Goal: Task Accomplishment & Management: Use online tool/utility

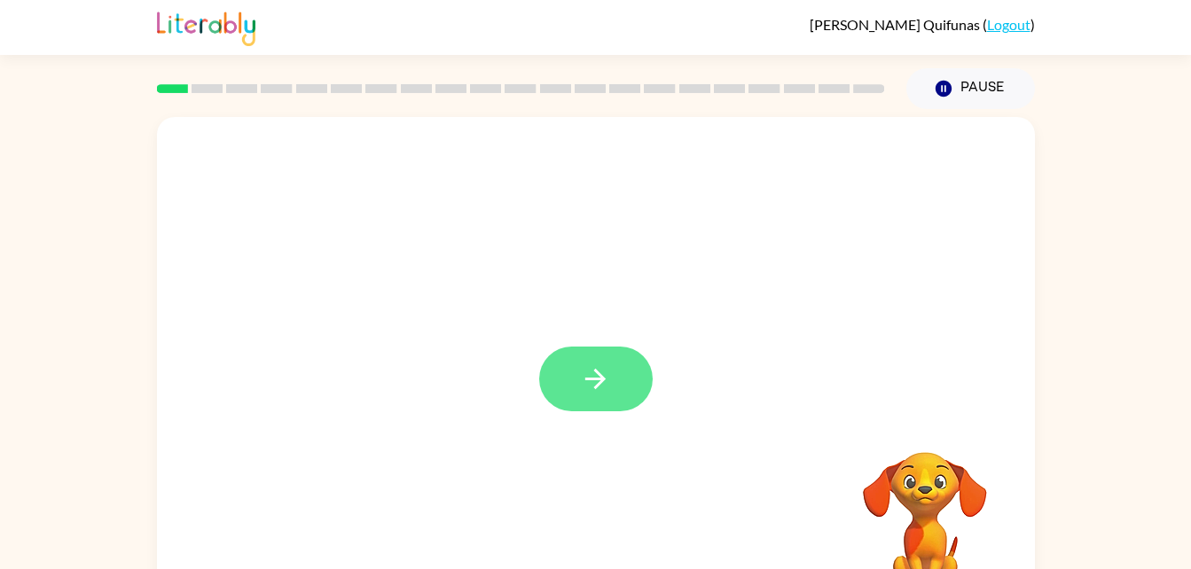
click at [627, 379] on button "button" at bounding box center [595, 379] width 113 height 65
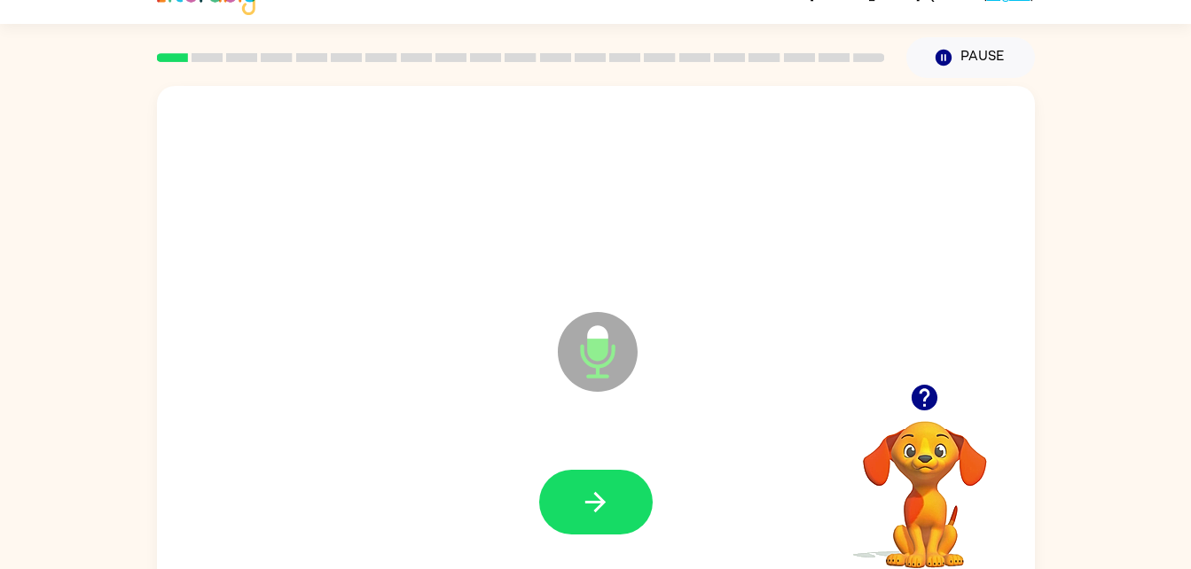
scroll to position [35, 0]
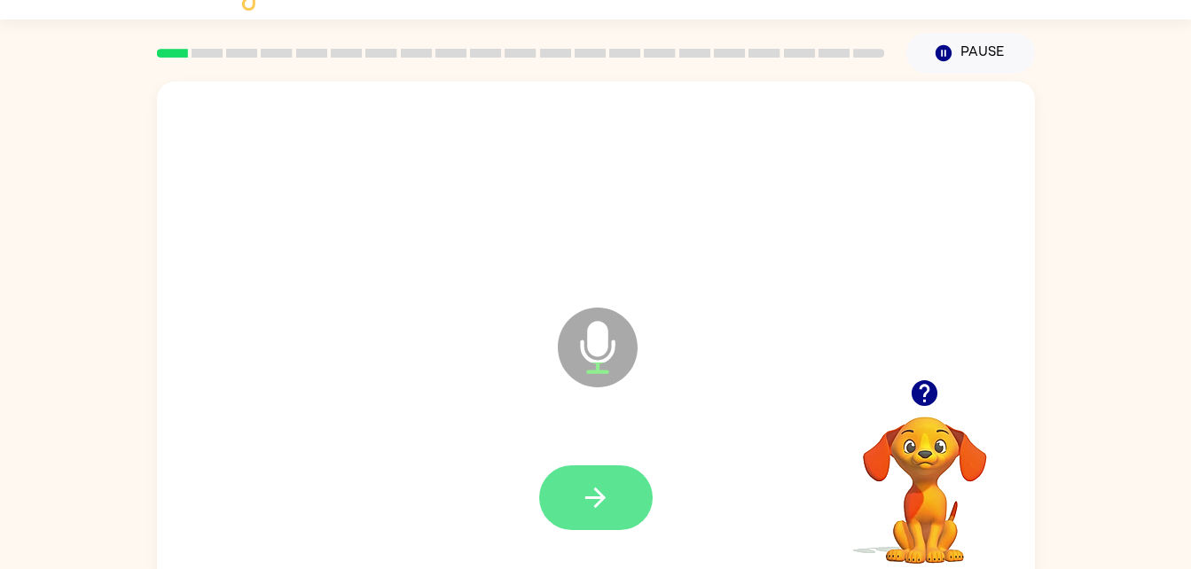
click at [578, 481] on button "button" at bounding box center [595, 497] width 113 height 65
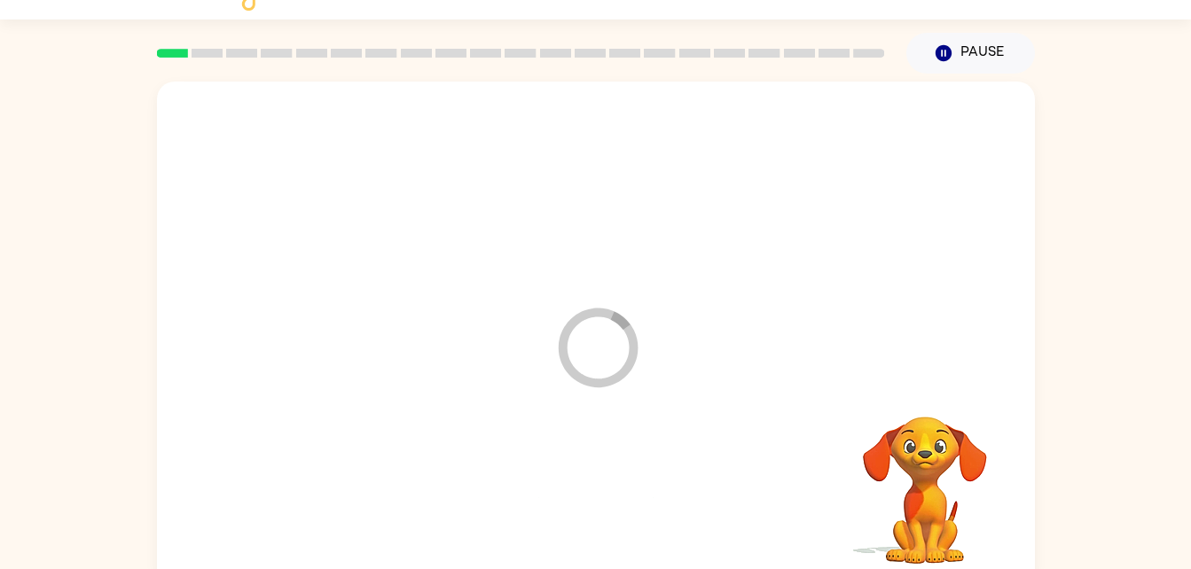
click at [583, 501] on div at bounding box center [596, 498] width 842 height 145
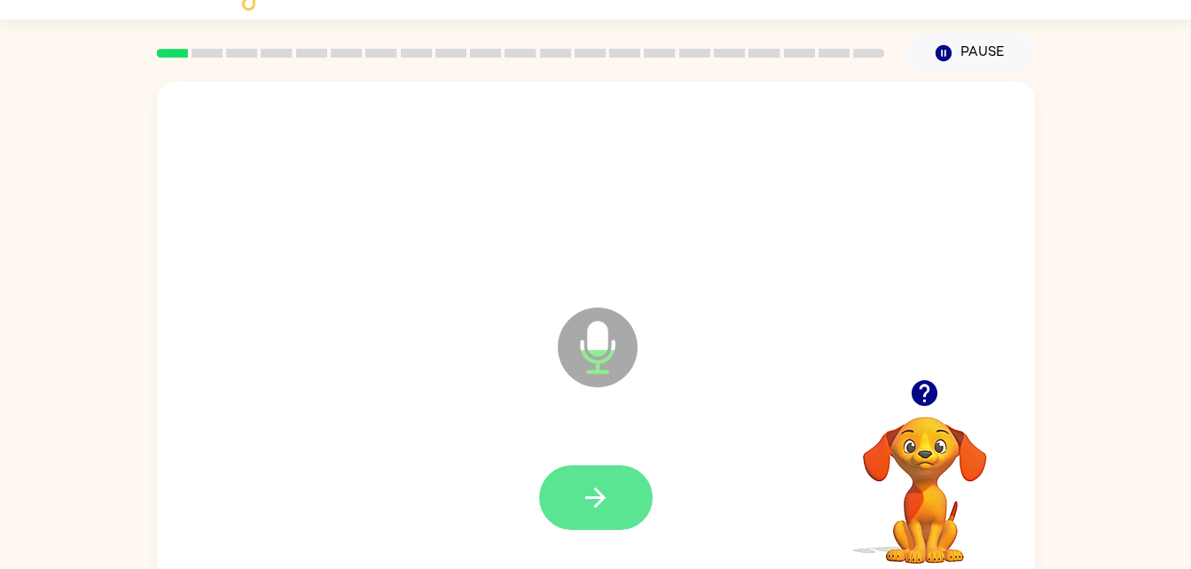
click at [605, 513] on button "button" at bounding box center [595, 497] width 113 height 65
click at [602, 488] on icon "button" at bounding box center [595, 497] width 31 height 31
click at [606, 490] on icon "button" at bounding box center [595, 497] width 31 height 31
click at [621, 465] on button "button" at bounding box center [595, 497] width 113 height 65
click at [580, 507] on div at bounding box center [595, 497] width 113 height 65
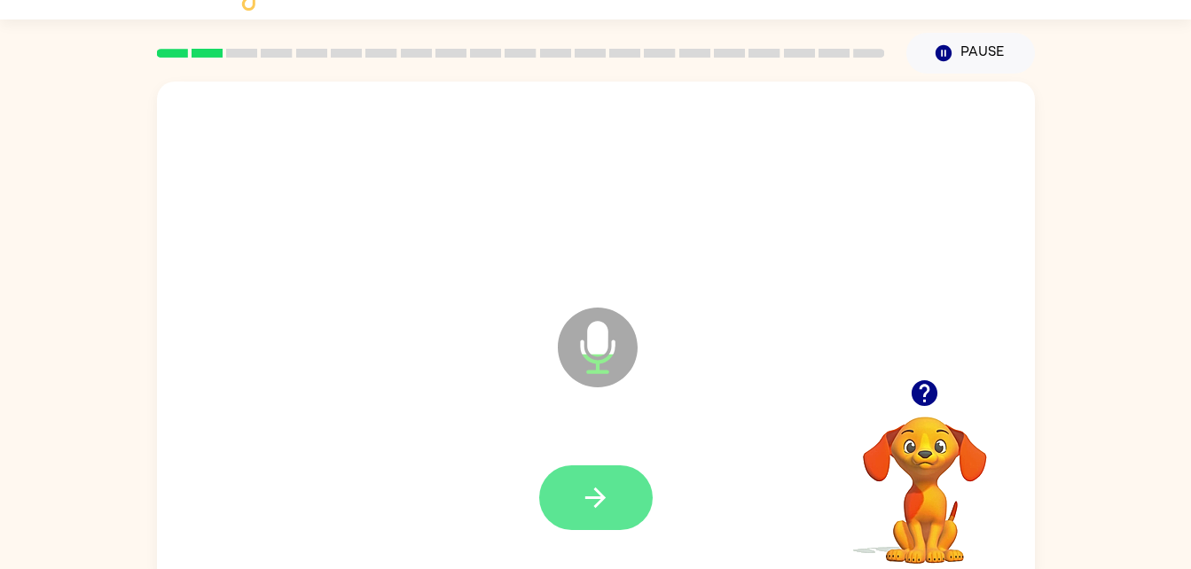
click at [578, 483] on button "button" at bounding box center [595, 497] width 113 height 65
click at [617, 486] on button "button" at bounding box center [595, 497] width 113 height 65
click at [631, 542] on div at bounding box center [596, 498] width 842 height 145
click at [582, 520] on button "button" at bounding box center [595, 497] width 113 height 65
click at [627, 490] on button "button" at bounding box center [595, 497] width 113 height 65
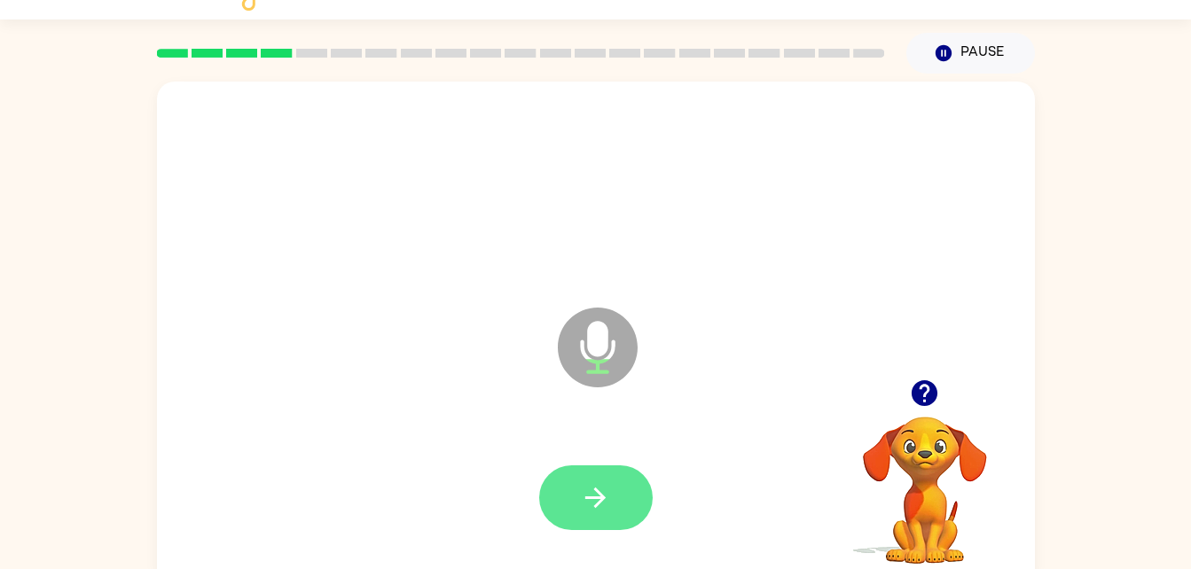
click at [606, 508] on icon "button" at bounding box center [595, 497] width 31 height 31
click at [604, 482] on icon "button" at bounding box center [595, 497] width 31 height 31
click at [596, 501] on icon "button" at bounding box center [595, 497] width 31 height 31
click at [605, 476] on button "button" at bounding box center [595, 497] width 113 height 65
click at [579, 500] on button "button" at bounding box center [595, 497] width 113 height 65
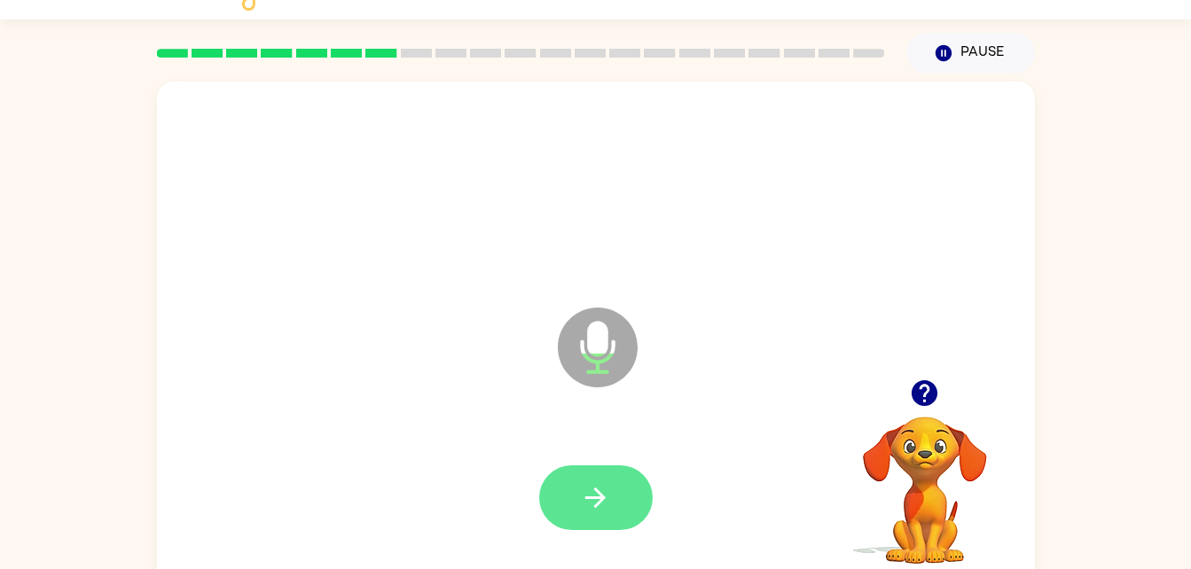
click at [584, 476] on button "button" at bounding box center [595, 497] width 113 height 65
click at [592, 477] on button "button" at bounding box center [595, 497] width 113 height 65
click at [614, 481] on button "button" at bounding box center [595, 497] width 113 height 65
click at [603, 508] on icon "button" at bounding box center [595, 497] width 31 height 31
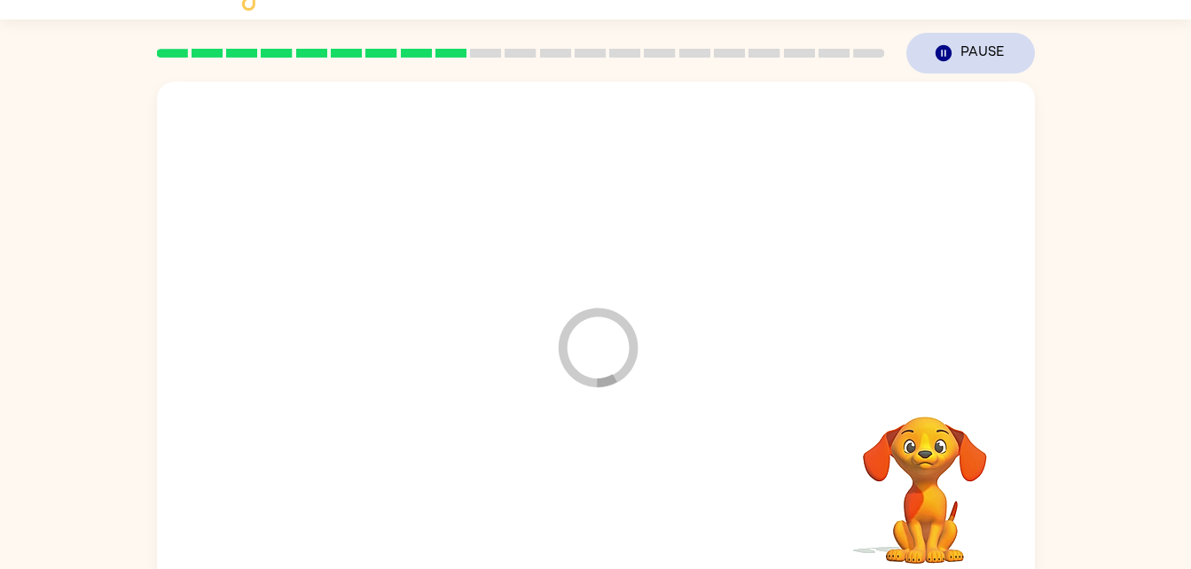
click at [963, 38] on button "Pause Pause" at bounding box center [970, 53] width 129 height 41
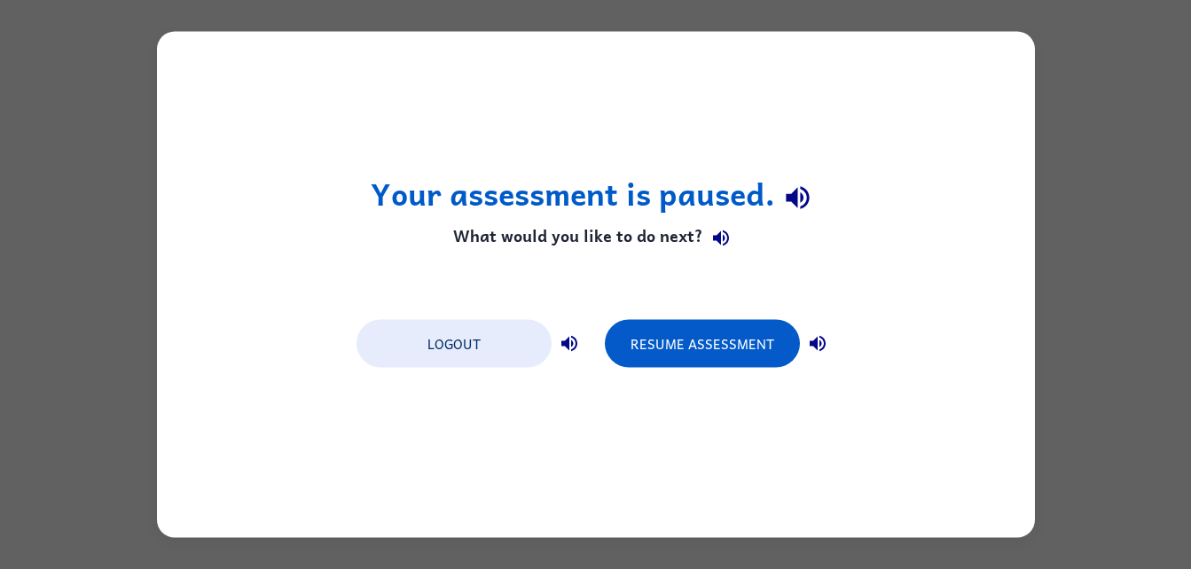
scroll to position [0, 0]
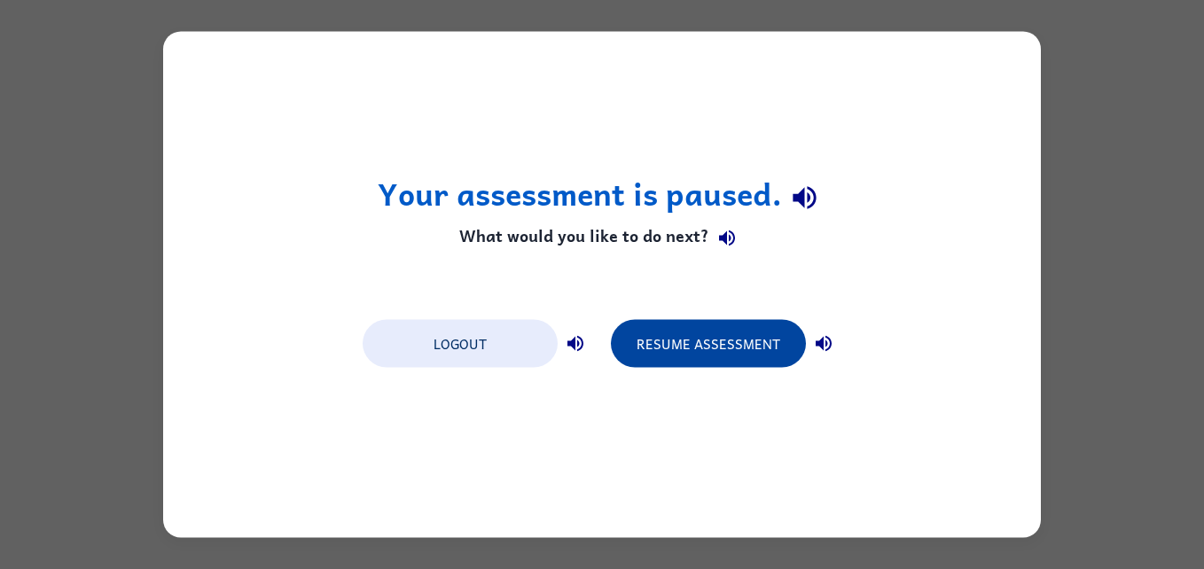
click at [731, 327] on button "Resume Assessment" at bounding box center [708, 344] width 195 height 48
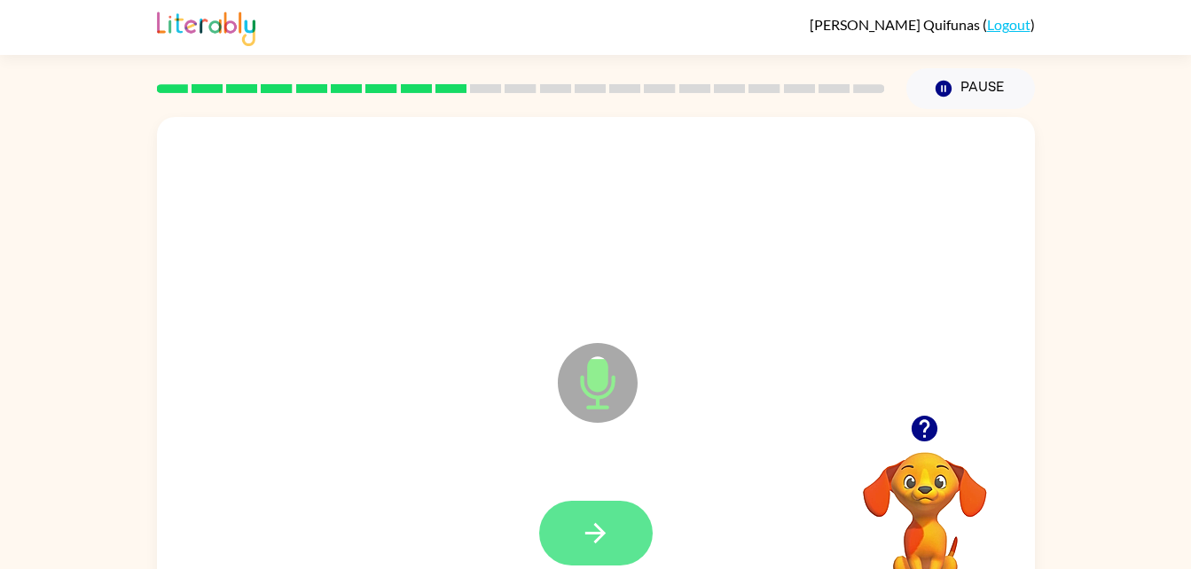
click at [592, 545] on icon "button" at bounding box center [595, 533] width 31 height 31
click at [582, 526] on icon "button" at bounding box center [595, 533] width 31 height 31
click at [581, 518] on icon "button" at bounding box center [595, 533] width 31 height 31
click at [613, 522] on button "button" at bounding box center [595, 533] width 113 height 65
click at [600, 525] on icon "button" at bounding box center [595, 533] width 31 height 31
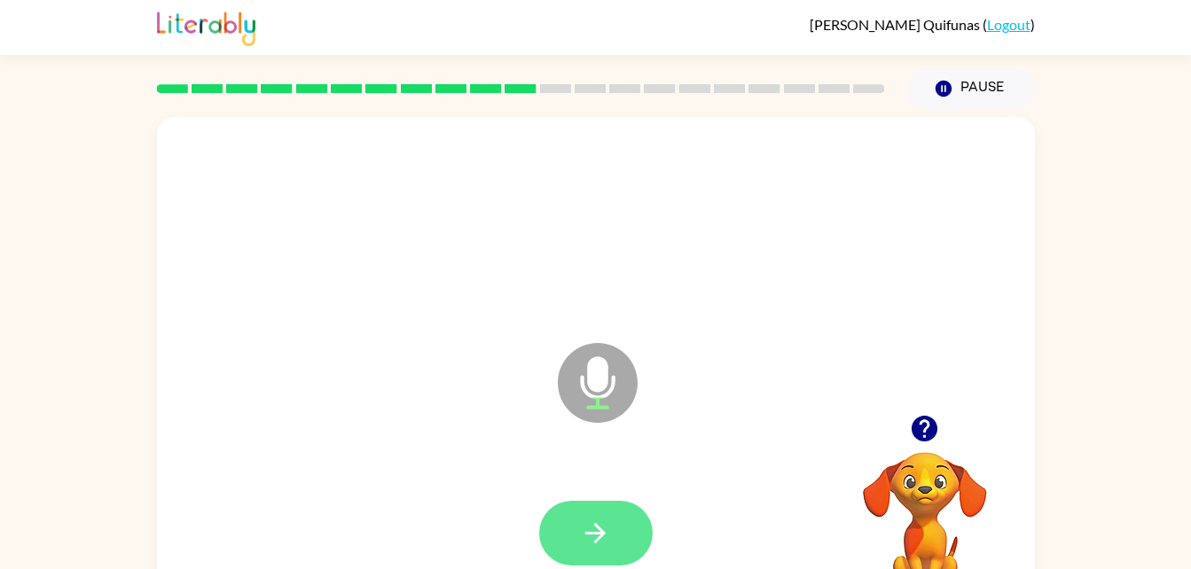
click at [634, 510] on button "button" at bounding box center [595, 533] width 113 height 65
click at [615, 537] on button "button" at bounding box center [595, 533] width 113 height 65
click at [613, 526] on button "button" at bounding box center [595, 533] width 113 height 65
click at [603, 529] on icon "button" at bounding box center [595, 533] width 31 height 31
click at [606, 551] on button "button" at bounding box center [595, 533] width 113 height 65
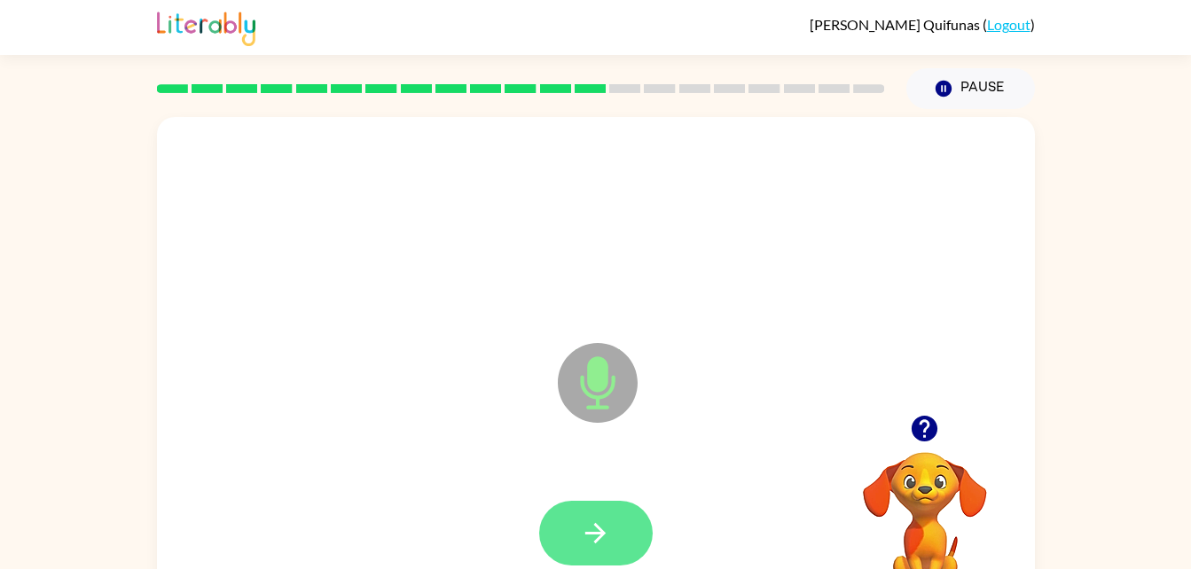
click at [593, 525] on icon "button" at bounding box center [595, 533] width 31 height 31
click at [621, 538] on button "button" at bounding box center [595, 533] width 113 height 65
click at [605, 505] on button "button" at bounding box center [595, 533] width 113 height 65
click at [573, 518] on button "button" at bounding box center [595, 533] width 113 height 65
click at [580, 540] on icon "button" at bounding box center [595, 533] width 31 height 31
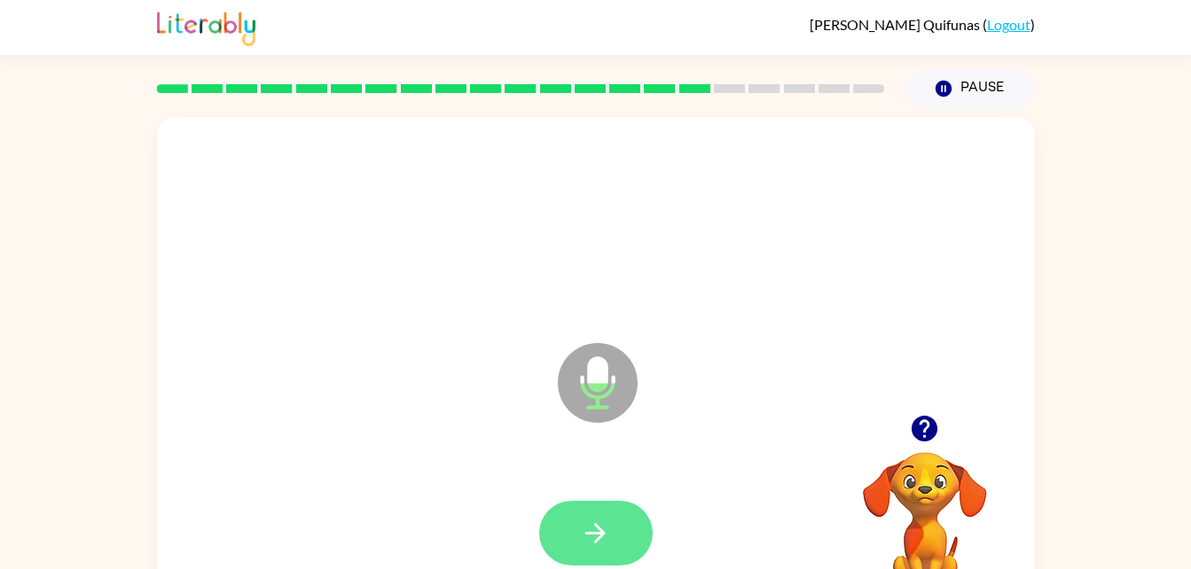
click at [620, 544] on button "button" at bounding box center [595, 533] width 113 height 65
click at [606, 543] on icon "button" at bounding box center [595, 533] width 31 height 31
click at [630, 526] on button "button" at bounding box center [595, 533] width 113 height 65
click at [570, 540] on button "button" at bounding box center [595, 533] width 113 height 65
click at [610, 526] on icon "button" at bounding box center [595, 533] width 31 height 31
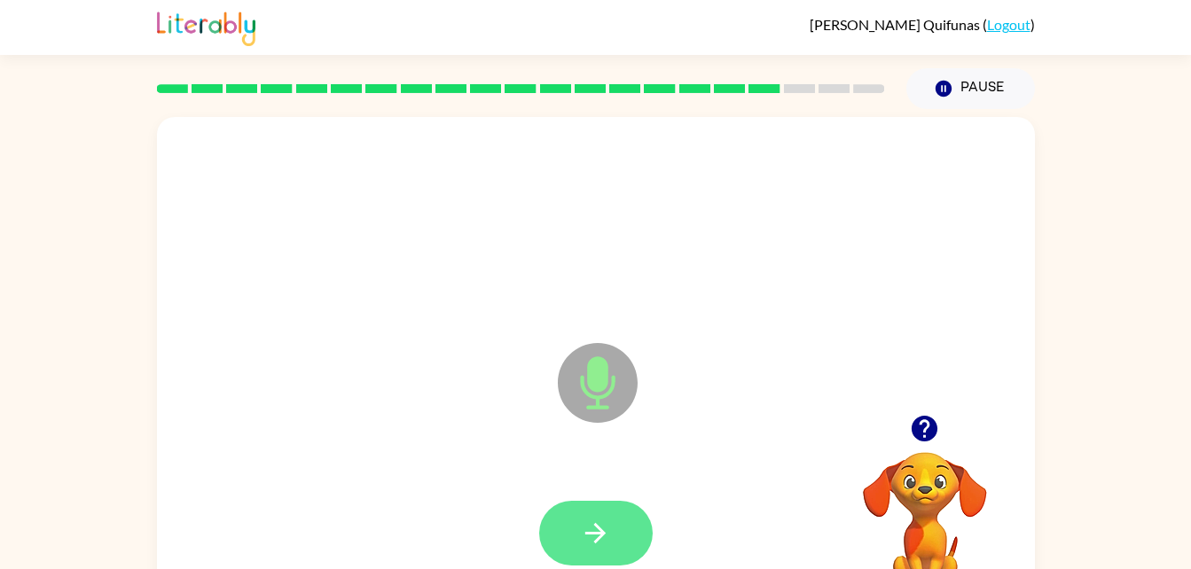
click at [602, 525] on icon "button" at bounding box center [595, 533] width 31 height 31
click at [615, 520] on button "button" at bounding box center [595, 533] width 113 height 65
click at [596, 538] on icon "button" at bounding box center [595, 533] width 31 height 31
click at [629, 521] on button "button" at bounding box center [595, 533] width 113 height 65
click at [608, 513] on button "button" at bounding box center [595, 533] width 113 height 65
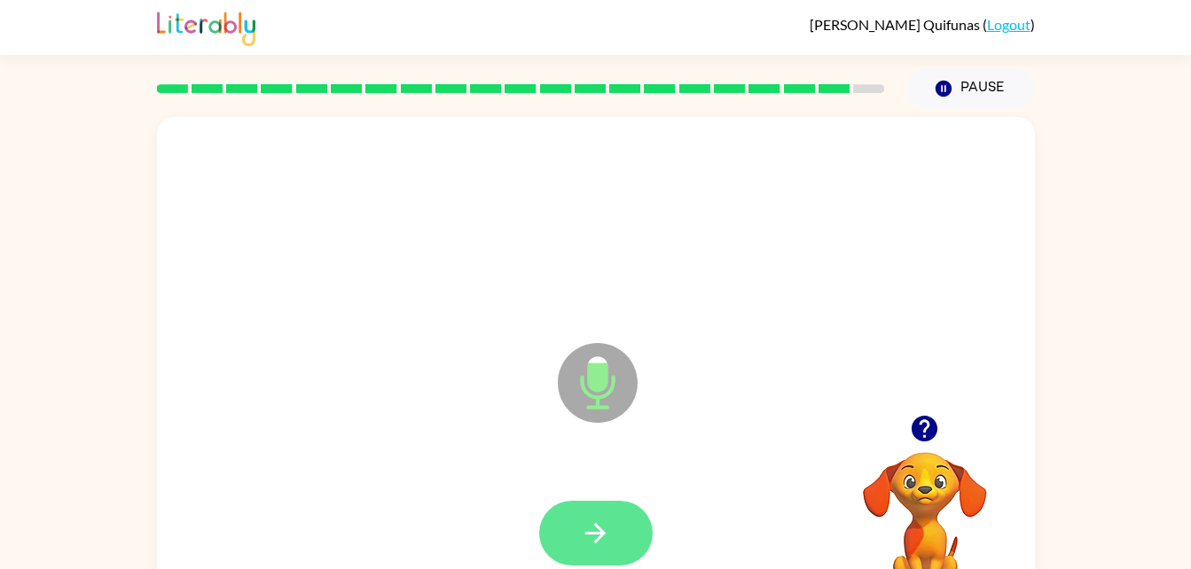
click at [590, 535] on icon "button" at bounding box center [595, 533] width 31 height 31
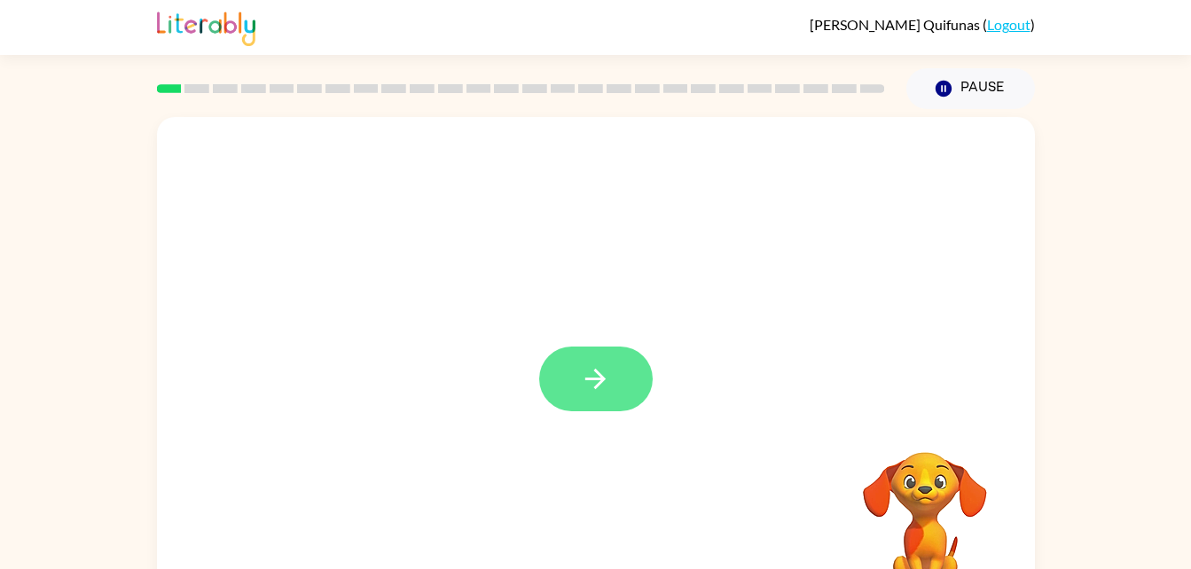
click at [577, 373] on button "button" at bounding box center [595, 379] width 113 height 65
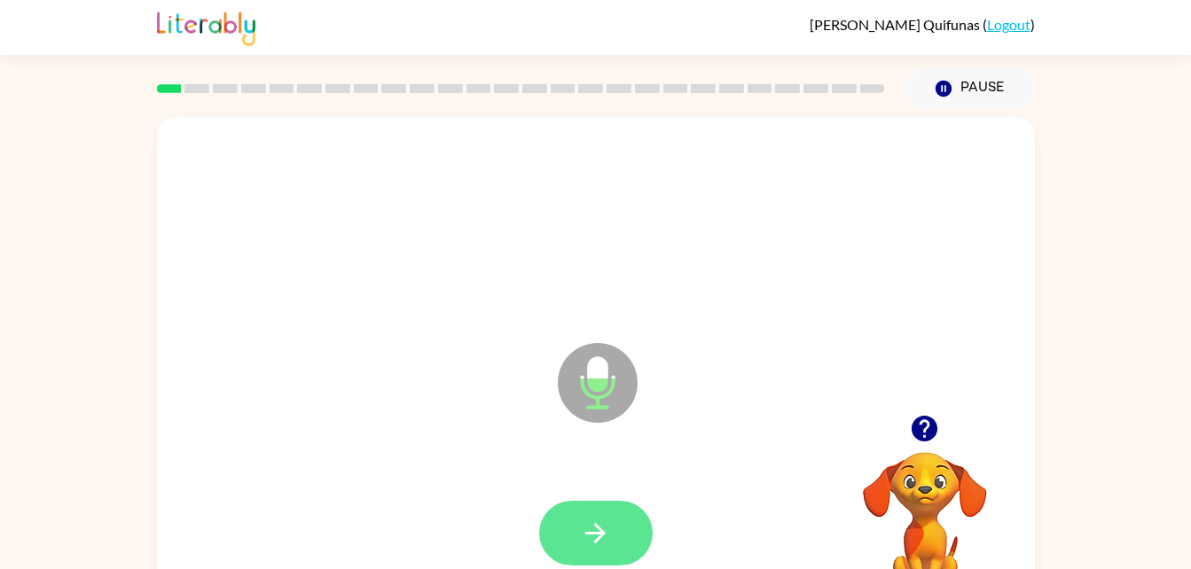
click at [608, 526] on icon "button" at bounding box center [595, 533] width 31 height 31
click at [599, 518] on icon "button" at bounding box center [595, 533] width 31 height 31
click at [583, 534] on icon "button" at bounding box center [595, 533] width 31 height 31
click at [592, 538] on icon "button" at bounding box center [595, 533] width 31 height 31
click at [612, 510] on button "button" at bounding box center [595, 533] width 113 height 65
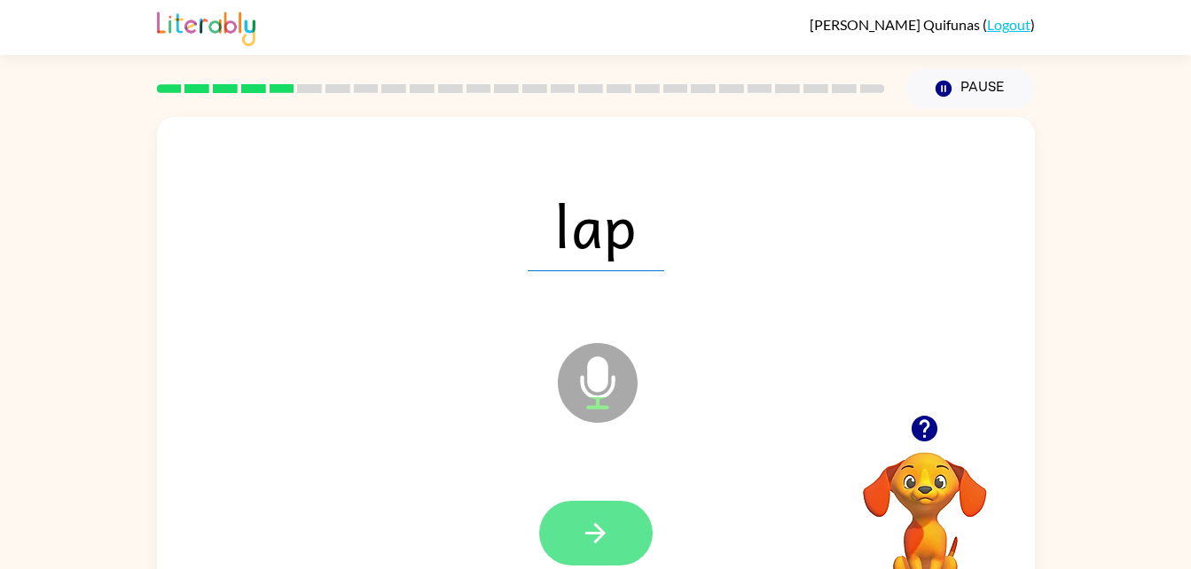
click at [601, 526] on icon "button" at bounding box center [595, 533] width 31 height 31
click at [607, 526] on icon "button" at bounding box center [595, 533] width 31 height 31
click at [583, 524] on icon "button" at bounding box center [595, 533] width 31 height 31
click at [637, 534] on button "button" at bounding box center [595, 533] width 113 height 65
click at [581, 510] on button "button" at bounding box center [595, 533] width 113 height 65
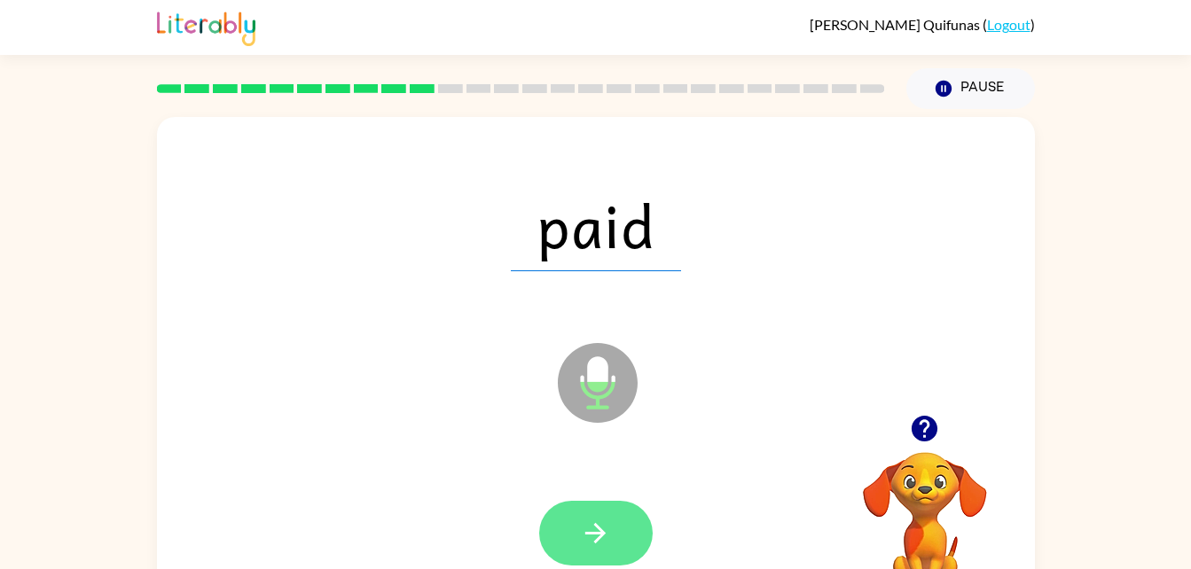
click at [627, 536] on button "button" at bounding box center [595, 533] width 113 height 65
click at [559, 540] on button "button" at bounding box center [595, 533] width 113 height 65
click at [606, 511] on button "button" at bounding box center [595, 533] width 113 height 65
click at [568, 534] on button "button" at bounding box center [595, 533] width 113 height 65
click at [601, 528] on icon "button" at bounding box center [595, 533] width 31 height 31
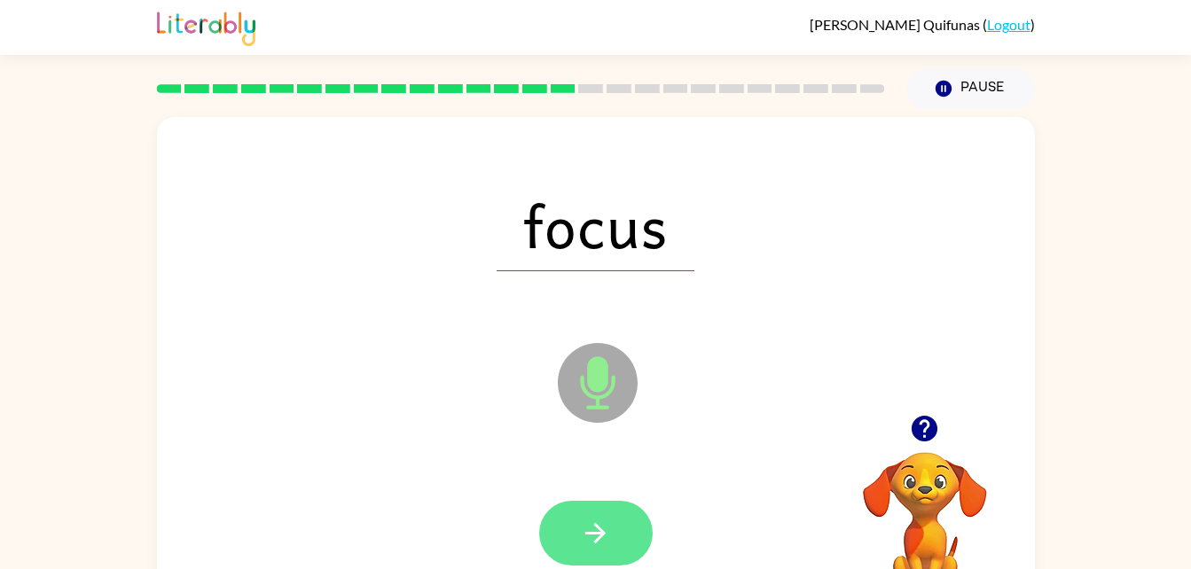
click at [597, 524] on icon "button" at bounding box center [595, 533] width 31 height 31
click at [572, 524] on button "button" at bounding box center [595, 533] width 113 height 65
click at [590, 544] on icon "button" at bounding box center [595, 533] width 31 height 31
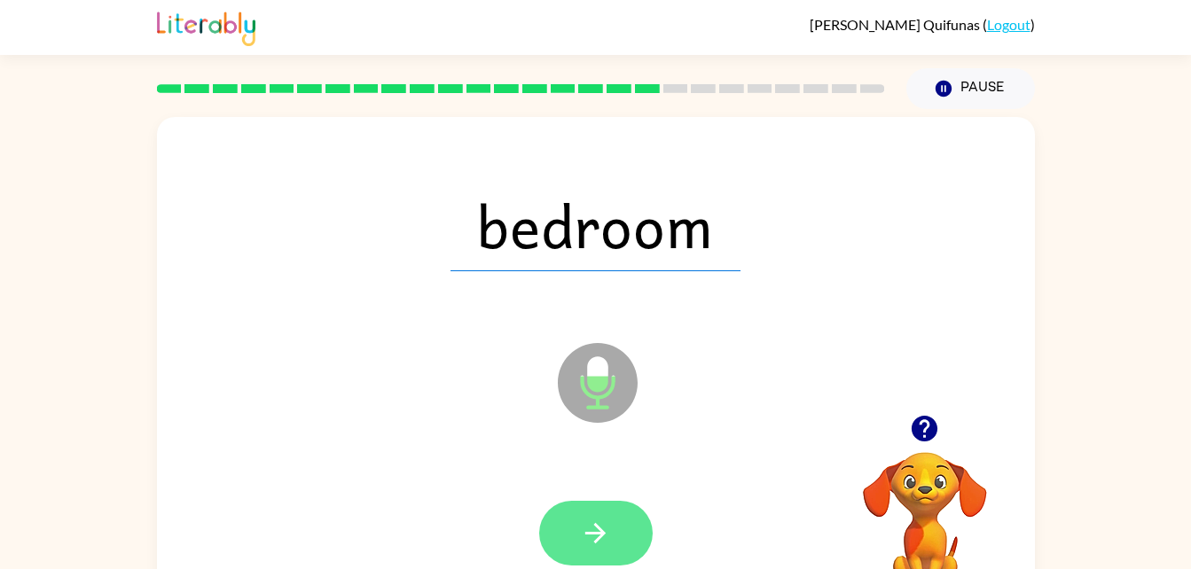
click at [613, 544] on button "button" at bounding box center [595, 533] width 113 height 65
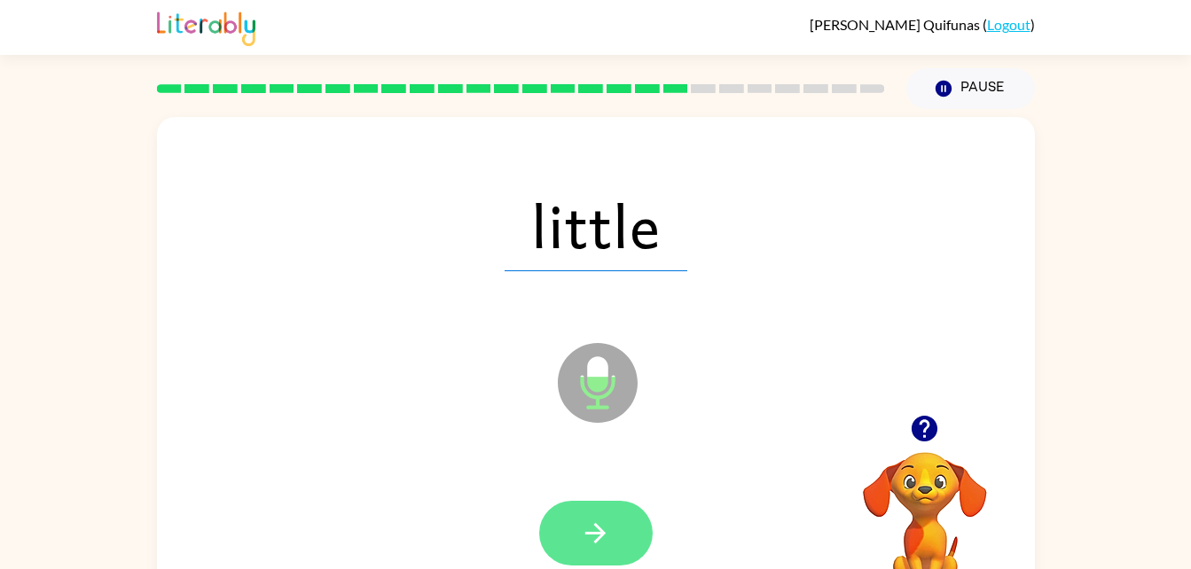
click at [584, 516] on button "button" at bounding box center [595, 533] width 113 height 65
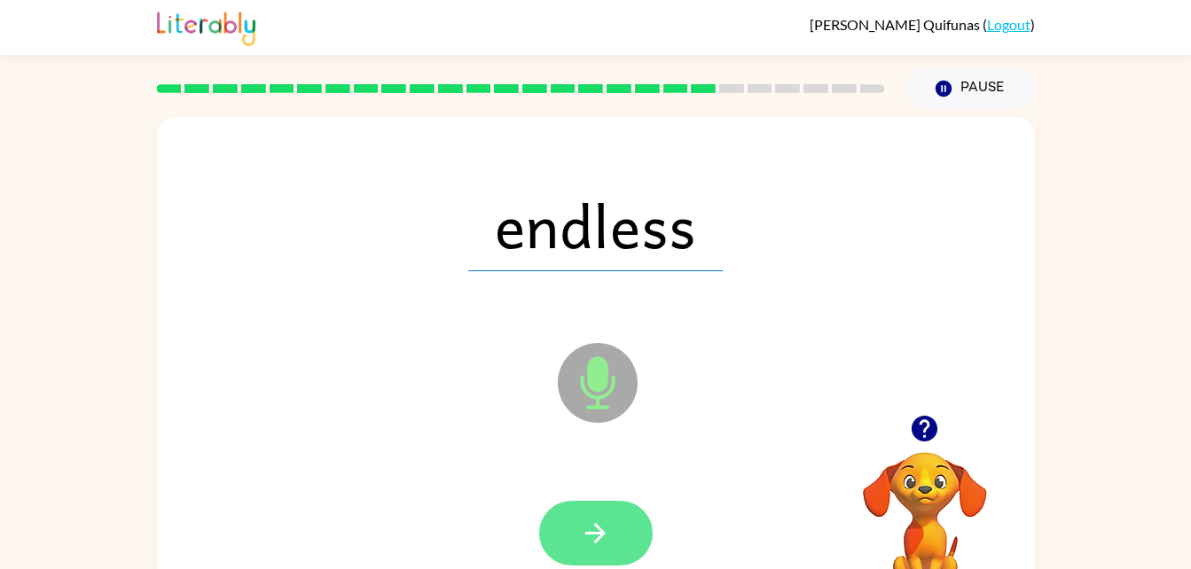
click at [615, 526] on button "button" at bounding box center [595, 533] width 113 height 65
click at [622, 529] on button "button" at bounding box center [595, 533] width 113 height 65
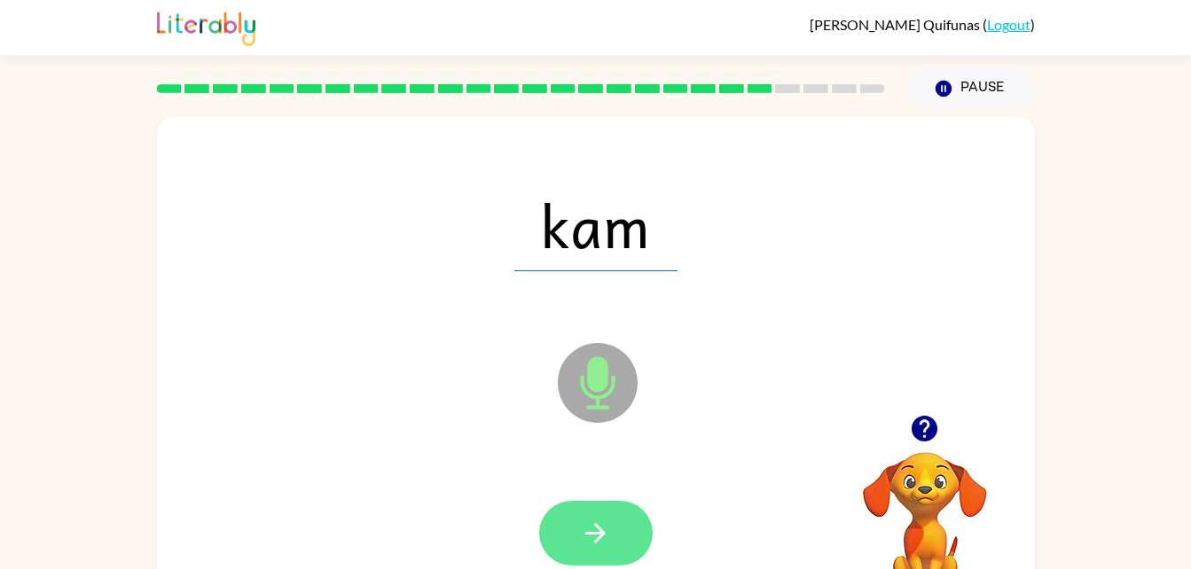
click at [640, 538] on button "button" at bounding box center [595, 533] width 113 height 65
click at [590, 543] on icon "button" at bounding box center [595, 533] width 31 height 31
click at [612, 526] on button "button" at bounding box center [595, 533] width 113 height 65
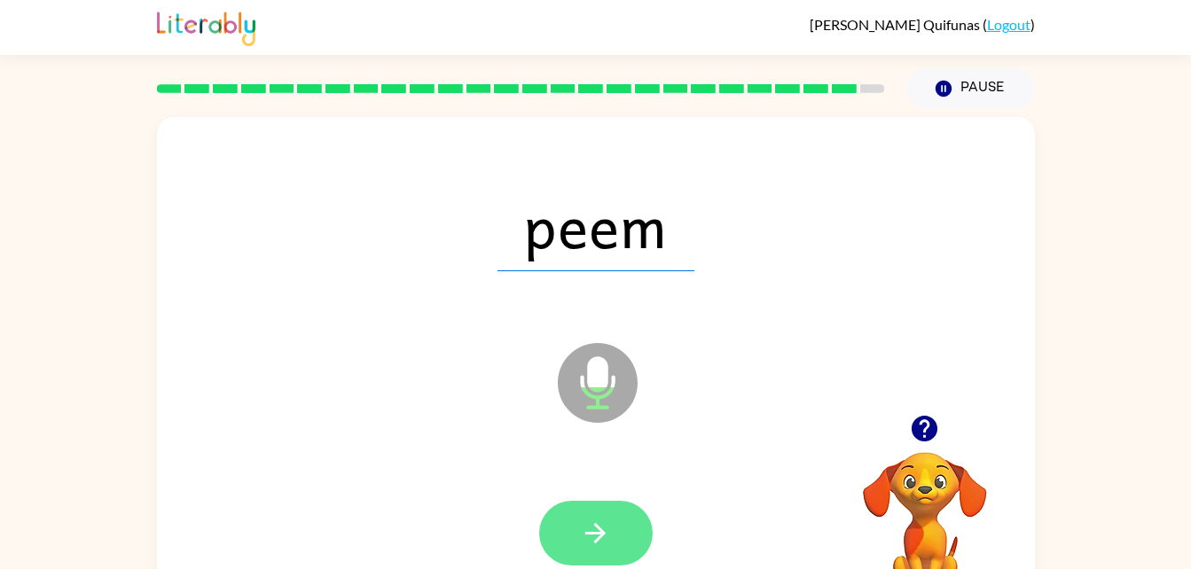
click at [603, 537] on icon "button" at bounding box center [595, 533] width 31 height 31
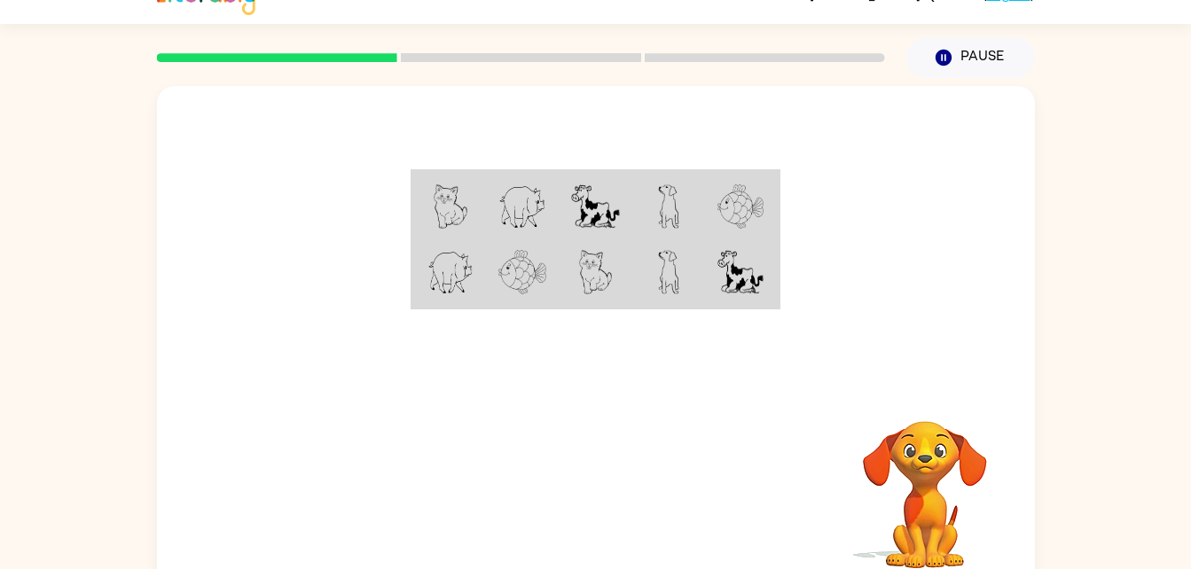
scroll to position [43, 0]
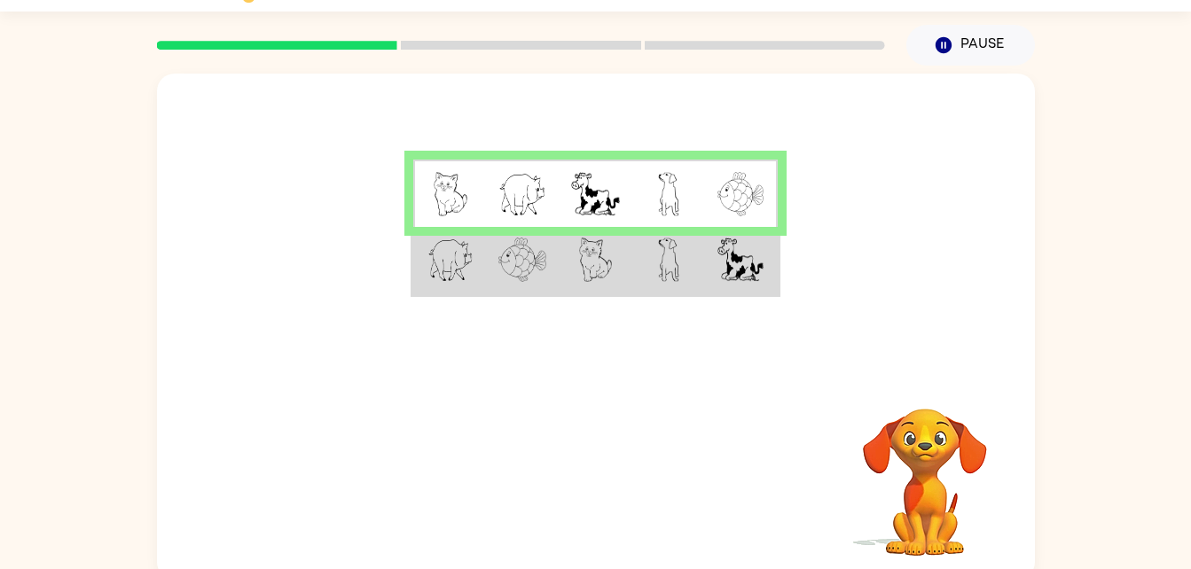
click at [752, 264] on img at bounding box center [740, 260] width 46 height 44
click at [665, 269] on img at bounding box center [668, 260] width 21 height 44
click at [643, 257] on td at bounding box center [668, 261] width 73 height 68
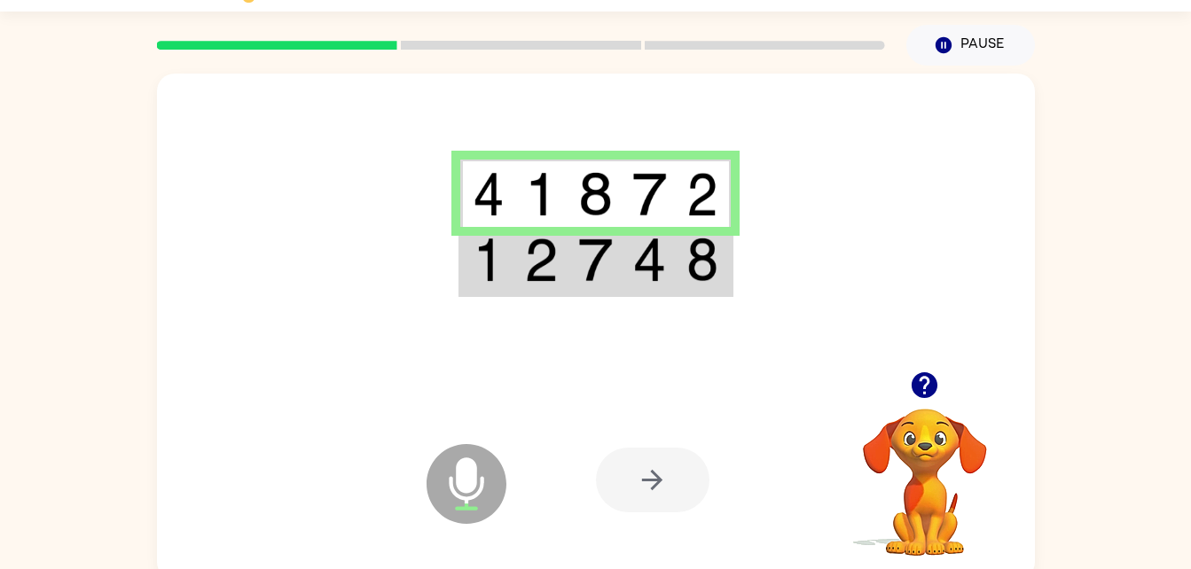
click at [502, 270] on img at bounding box center [489, 260] width 32 height 44
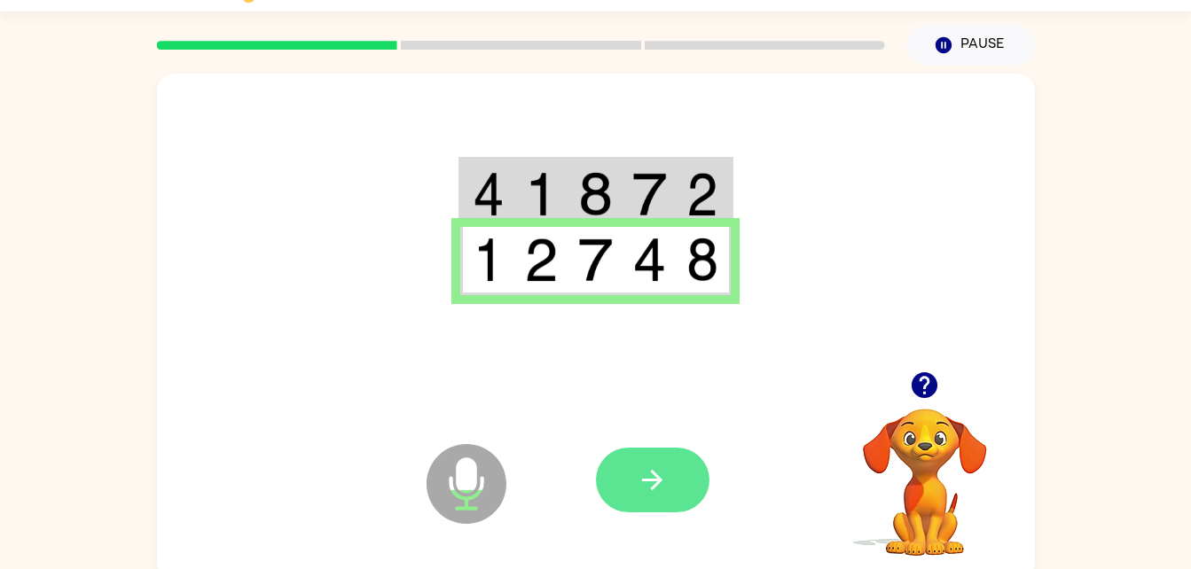
click at [653, 485] on icon "button" at bounding box center [652, 480] width 31 height 31
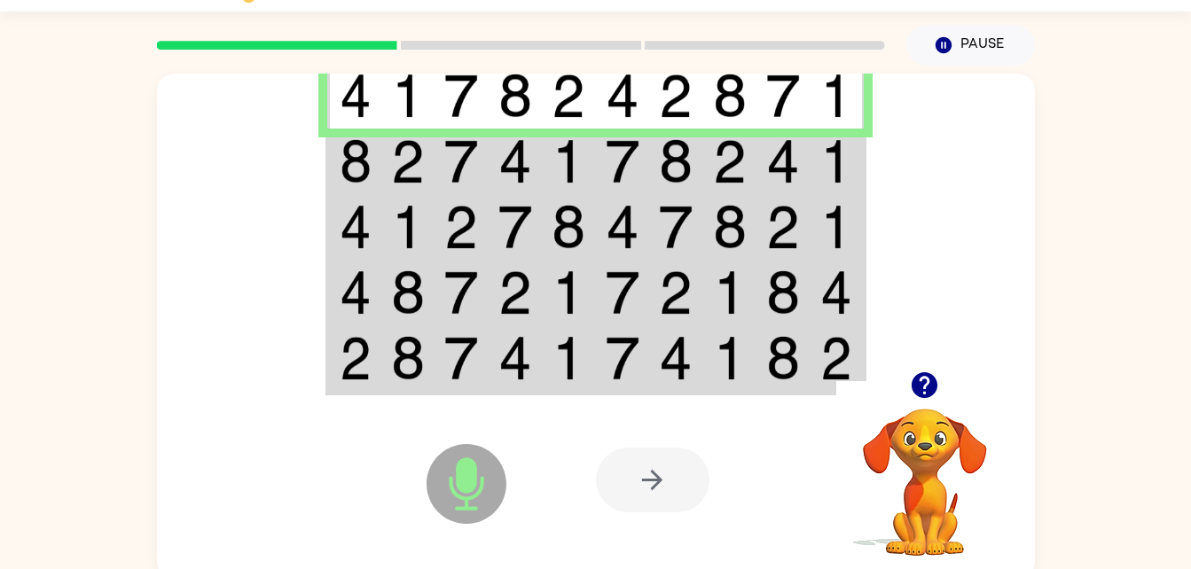
click at [366, 112] on img at bounding box center [356, 96] width 32 height 44
click at [363, 167] on img at bounding box center [356, 161] width 32 height 44
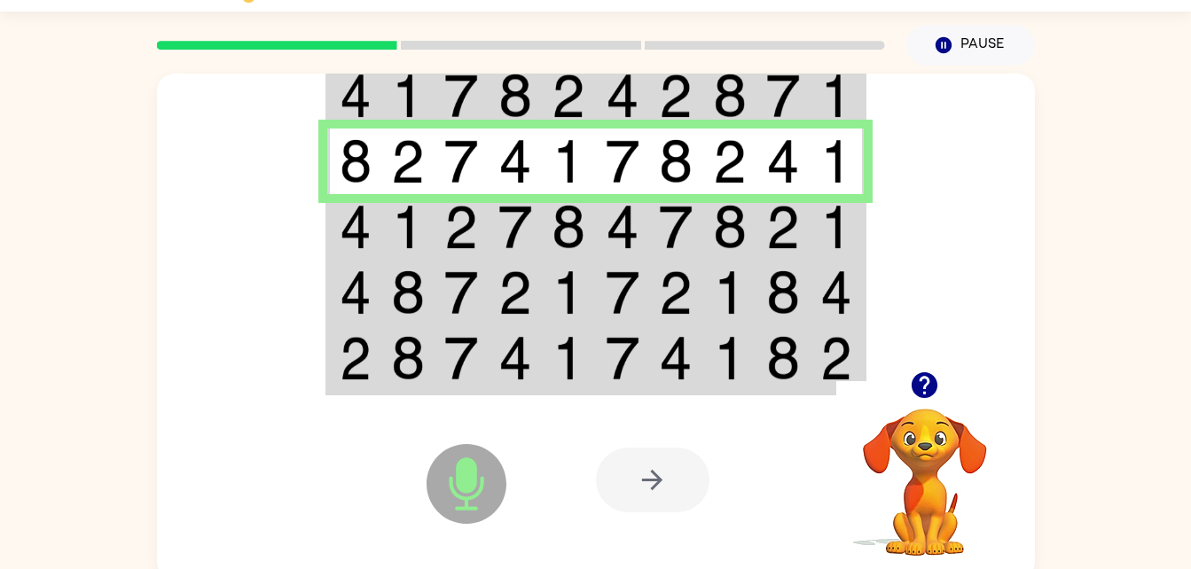
click at [351, 226] on img at bounding box center [356, 227] width 32 height 44
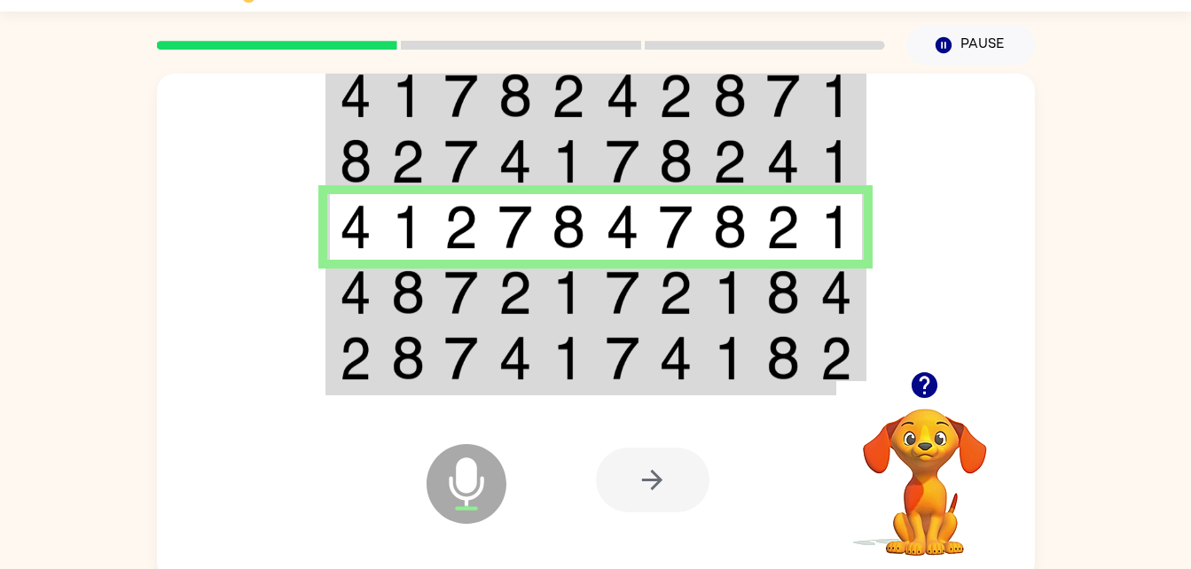
click at [370, 295] on img at bounding box center [356, 292] width 32 height 44
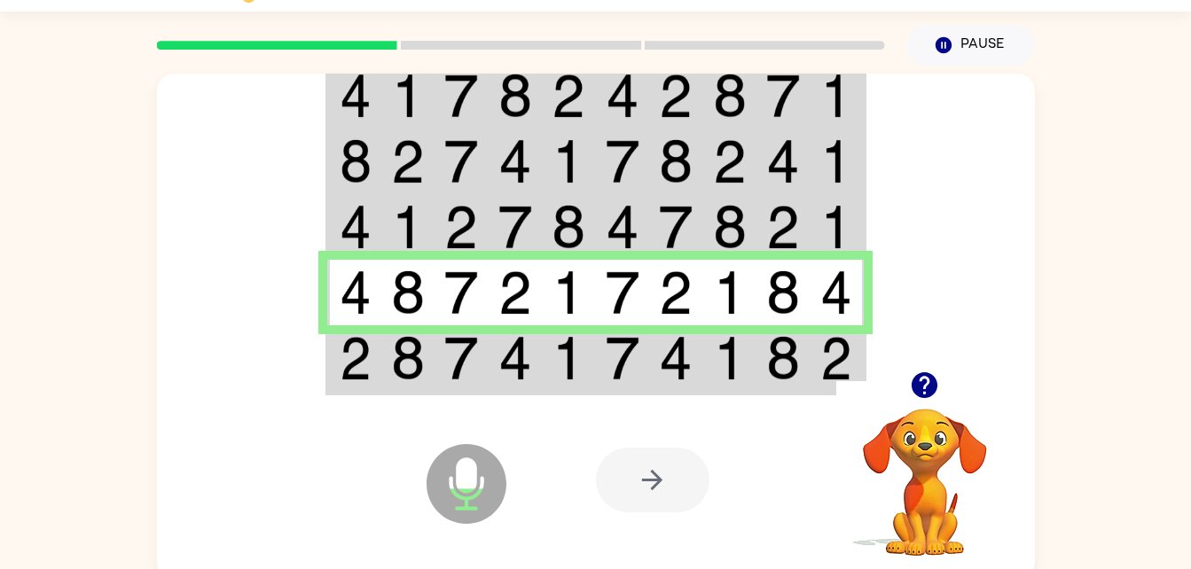
click at [359, 358] on img at bounding box center [356, 358] width 32 height 44
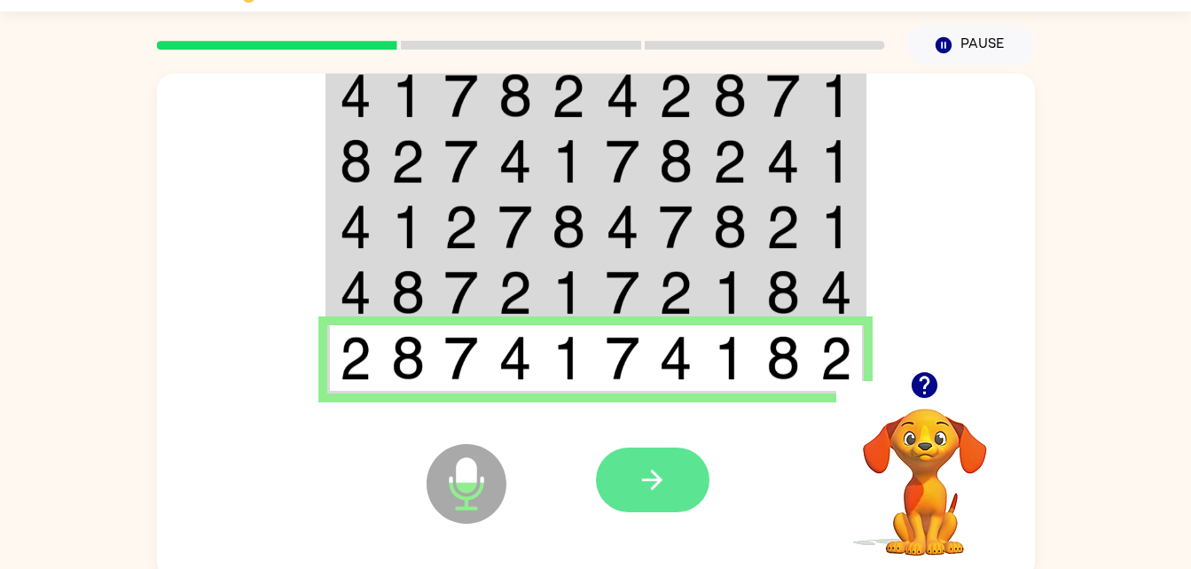
click at [672, 501] on button "button" at bounding box center [652, 480] width 113 height 65
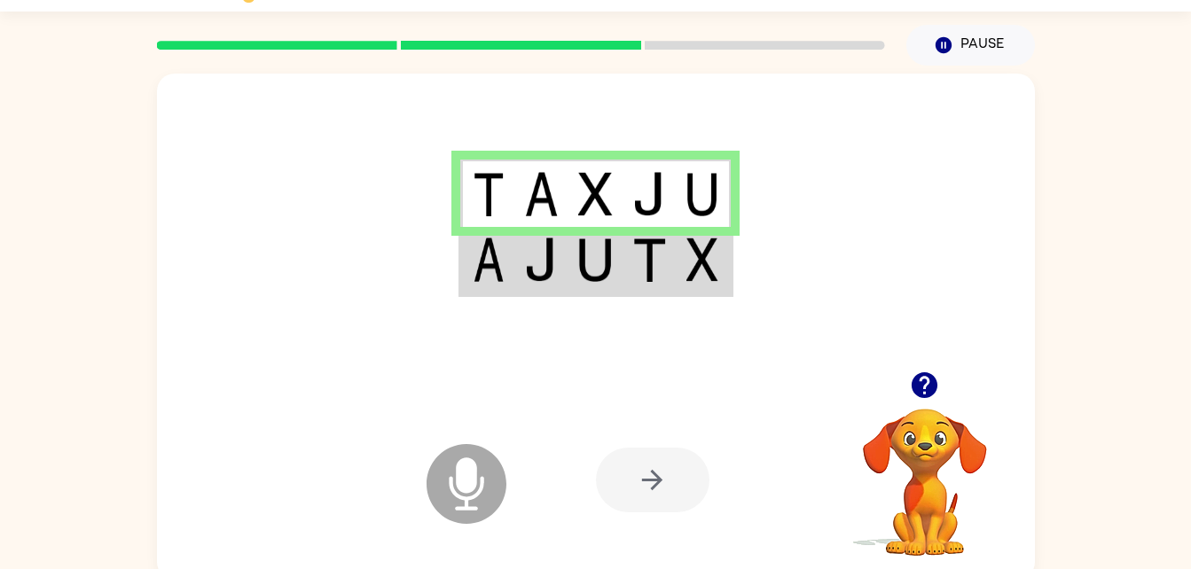
click at [492, 195] on img at bounding box center [489, 194] width 32 height 44
click at [536, 248] on img at bounding box center [541, 260] width 34 height 44
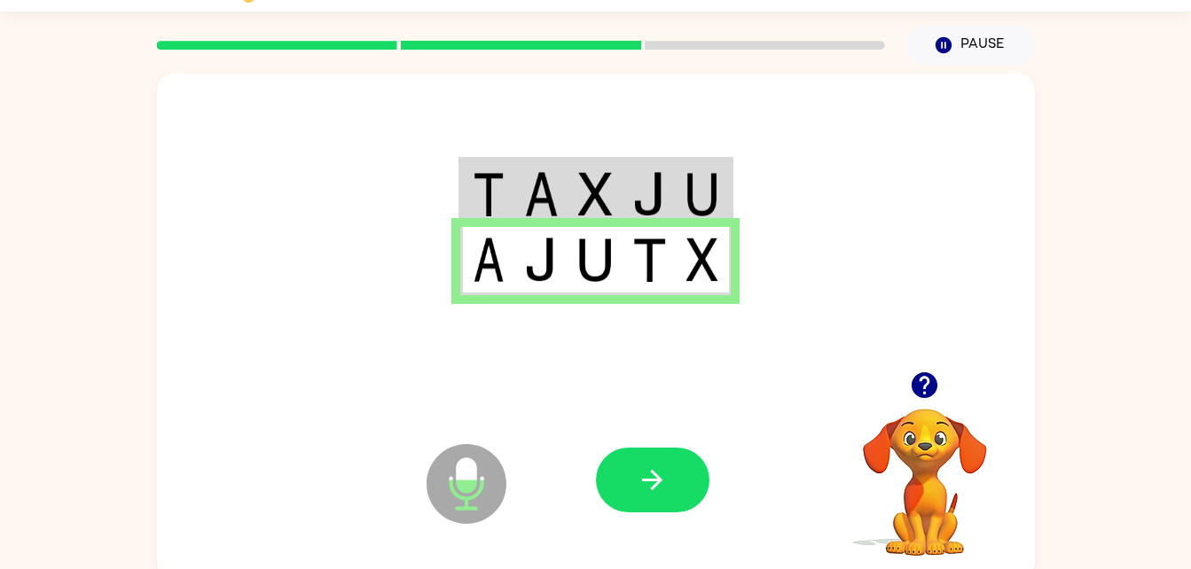
scroll to position [54, 0]
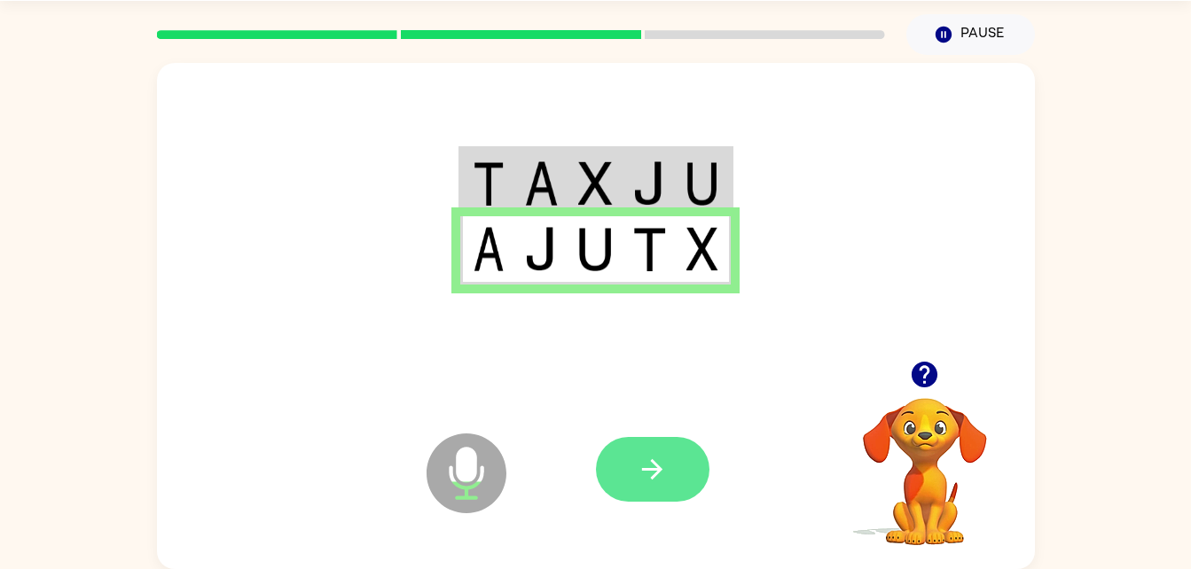
click at [653, 450] on button "button" at bounding box center [652, 469] width 113 height 65
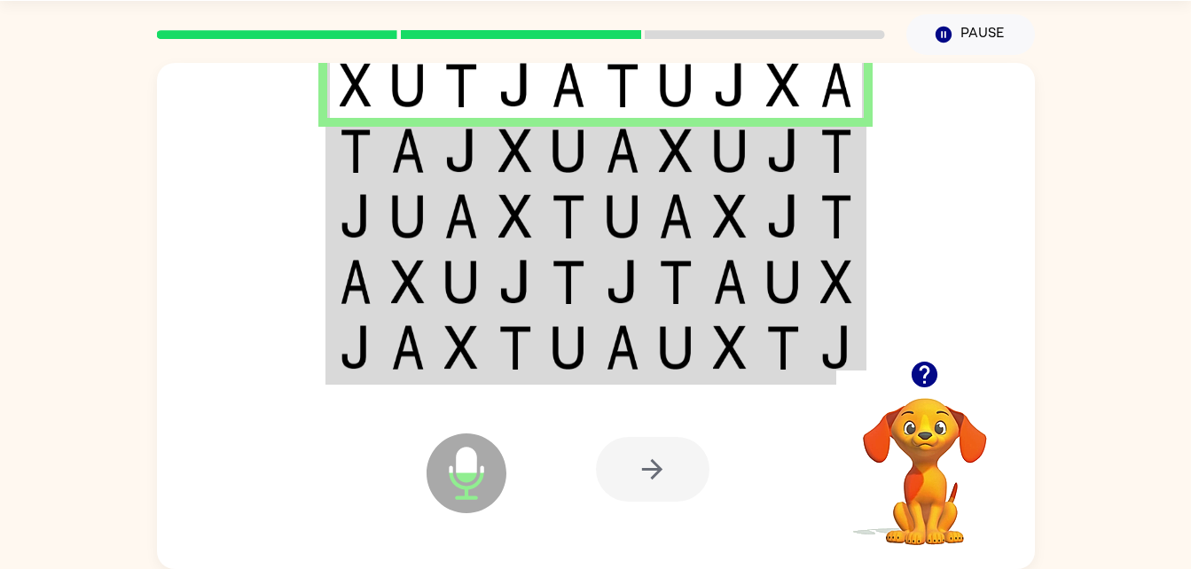
click at [368, 161] on img at bounding box center [356, 151] width 32 height 44
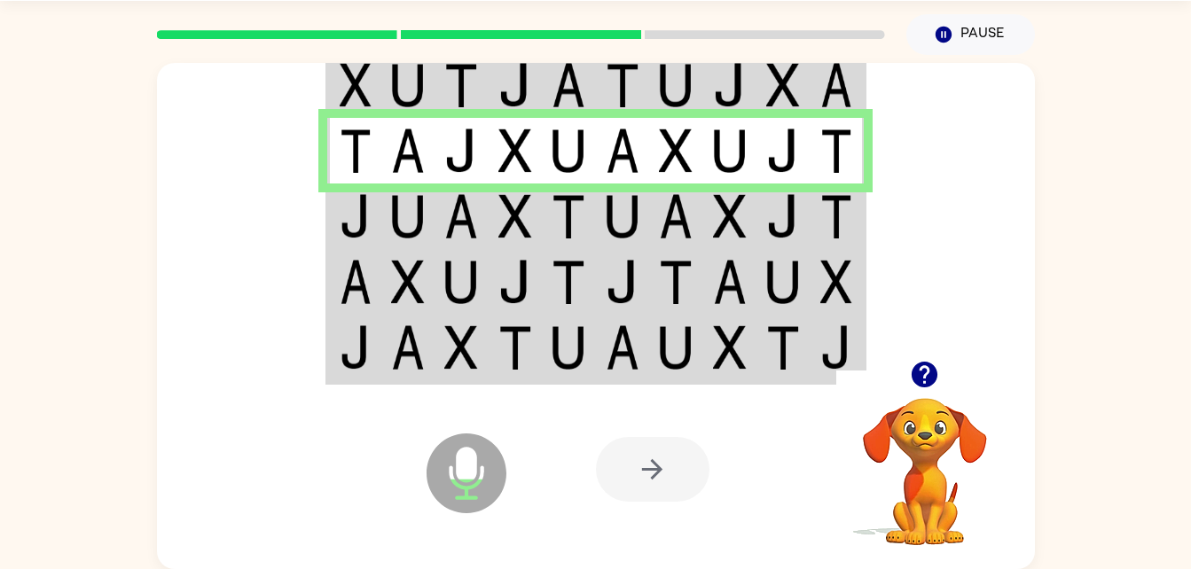
click at [824, 213] on img at bounding box center [836, 216] width 32 height 44
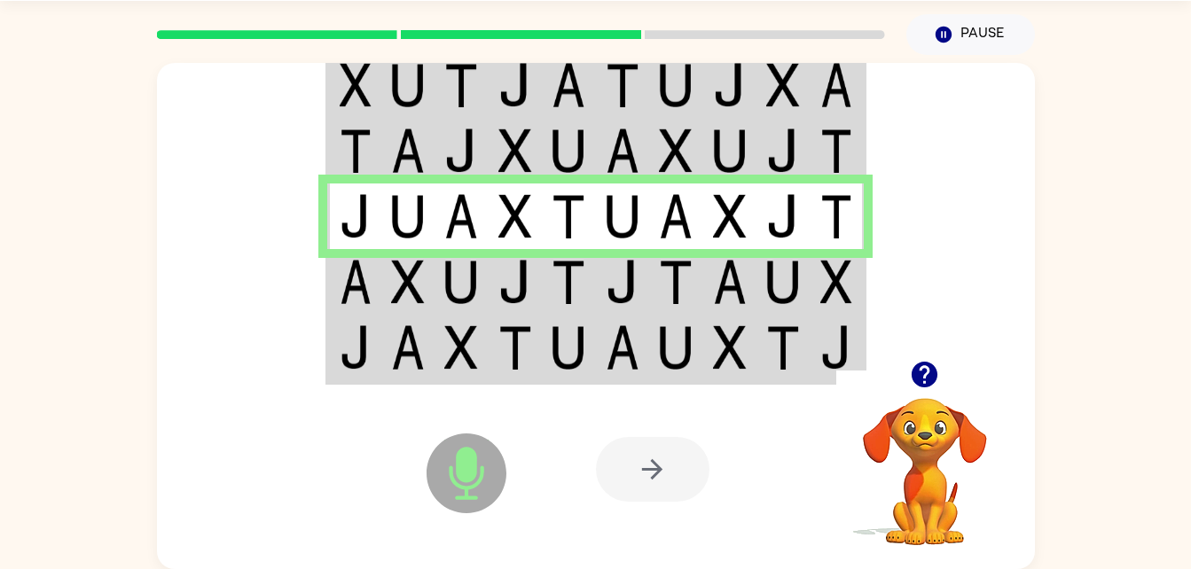
click at [829, 285] on img at bounding box center [836, 282] width 32 height 44
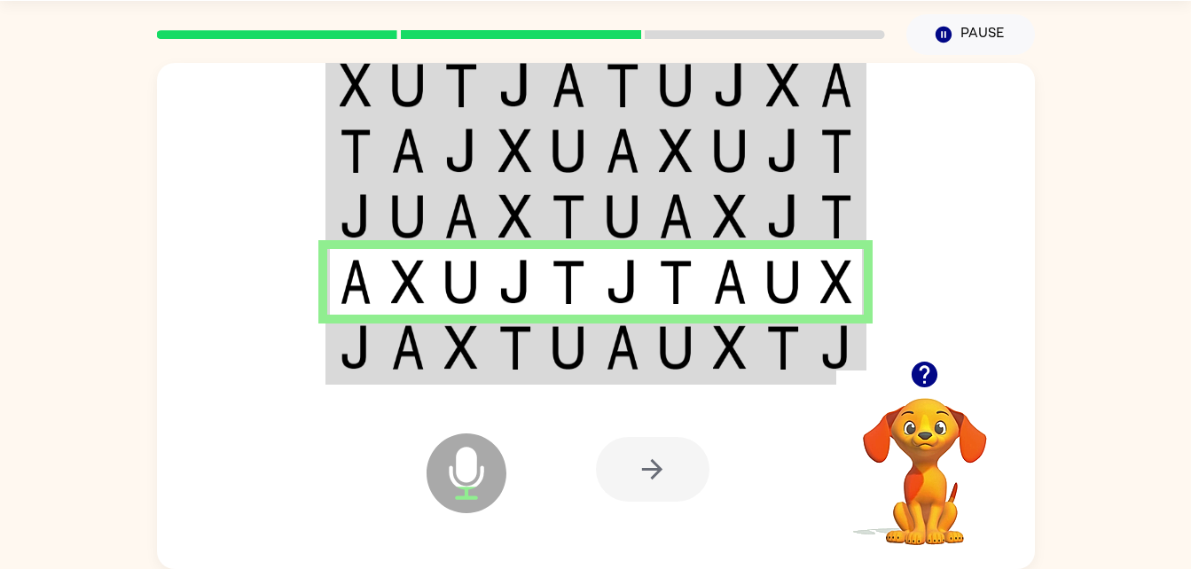
click at [787, 337] on img at bounding box center [783, 347] width 34 height 44
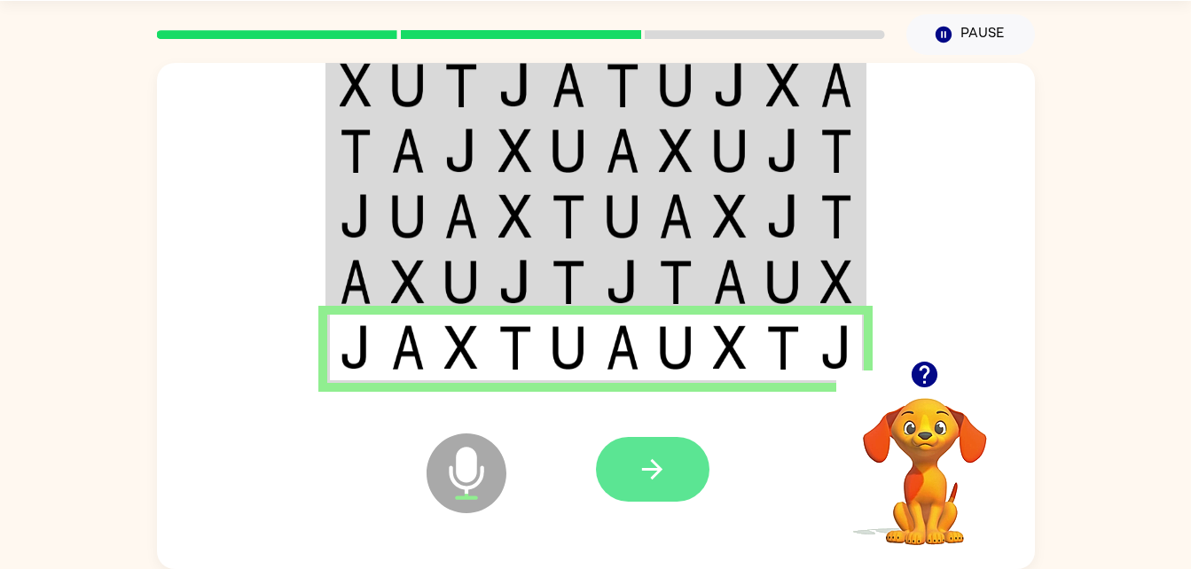
click at [660, 473] on icon "button" at bounding box center [652, 469] width 31 height 31
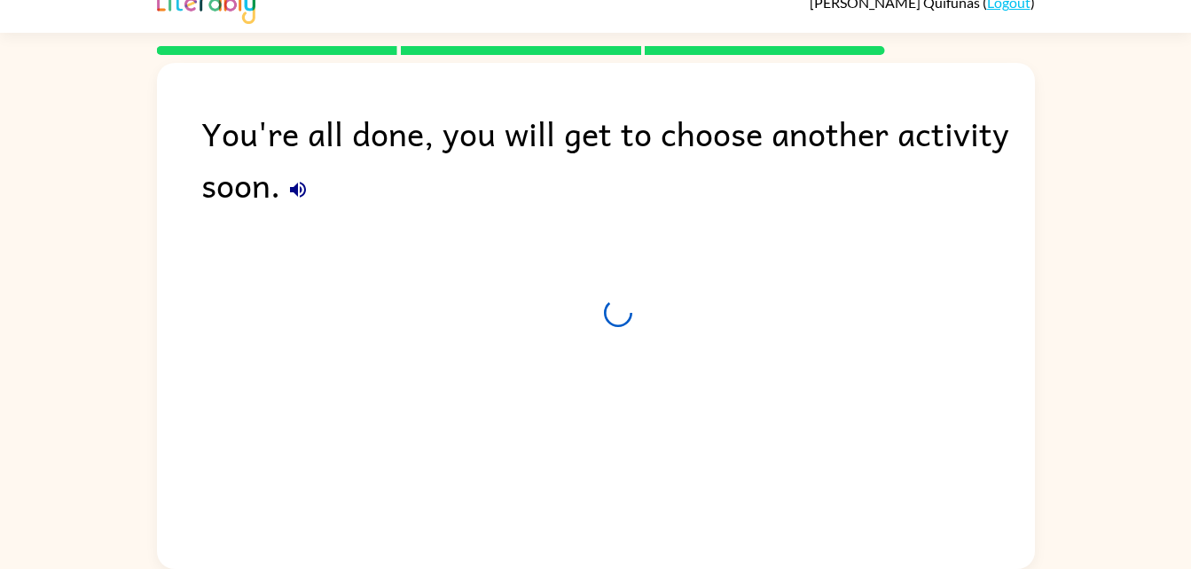
scroll to position [22, 0]
